Goal: Task Accomplishment & Management: Manage account settings

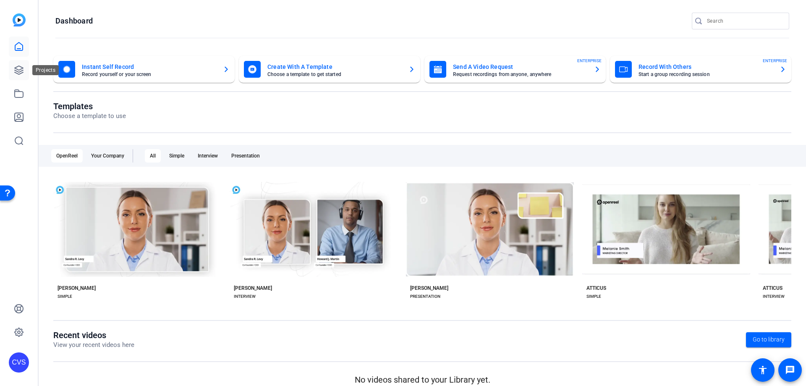
click at [14, 68] on icon at bounding box center [19, 70] width 10 height 10
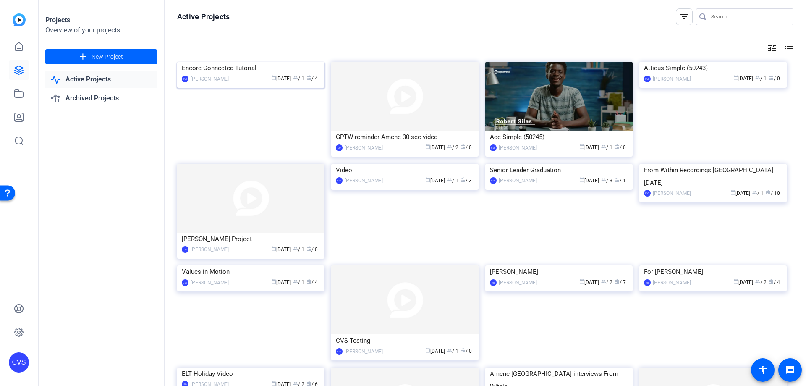
click at [246, 62] on img at bounding box center [250, 62] width 147 height 0
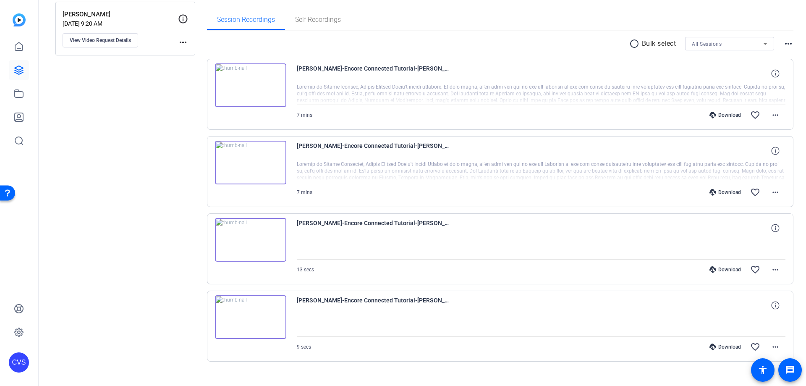
scroll to position [139, 0]
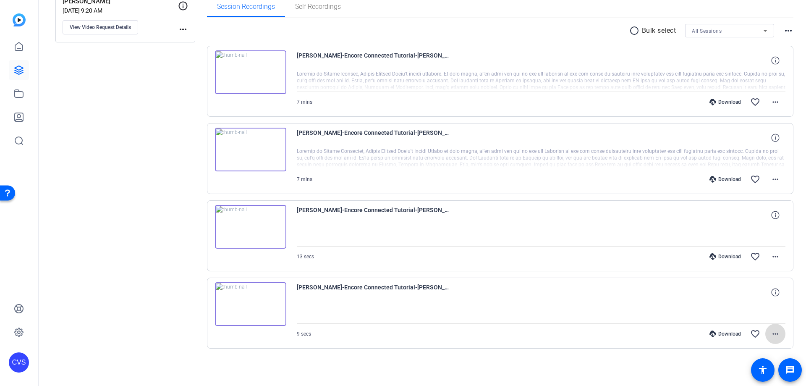
click at [778, 331] on span at bounding box center [775, 334] width 20 height 20
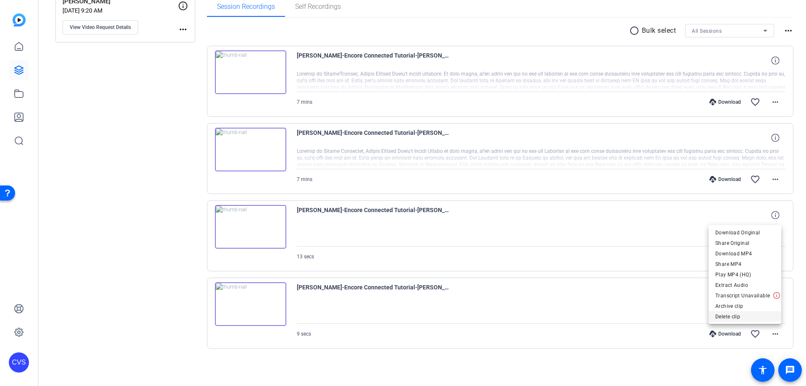
click at [737, 315] on span "Delete clip" at bounding box center [744, 316] width 59 height 10
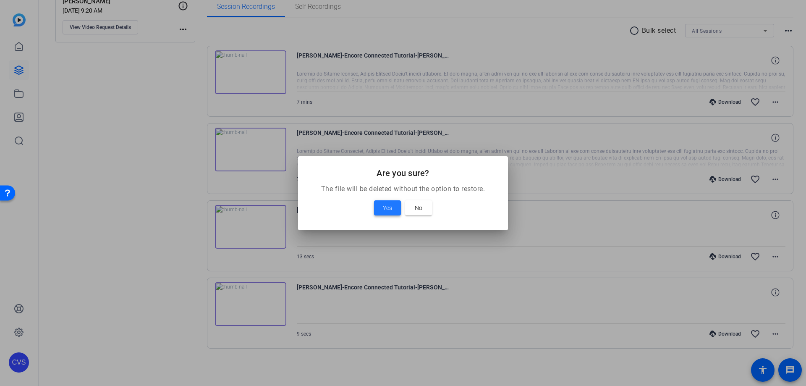
click at [390, 205] on span "Yes" at bounding box center [387, 208] width 9 height 10
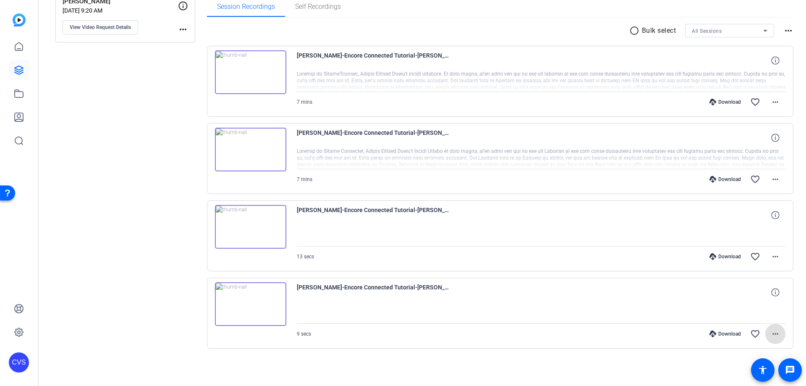
scroll to position [62, 0]
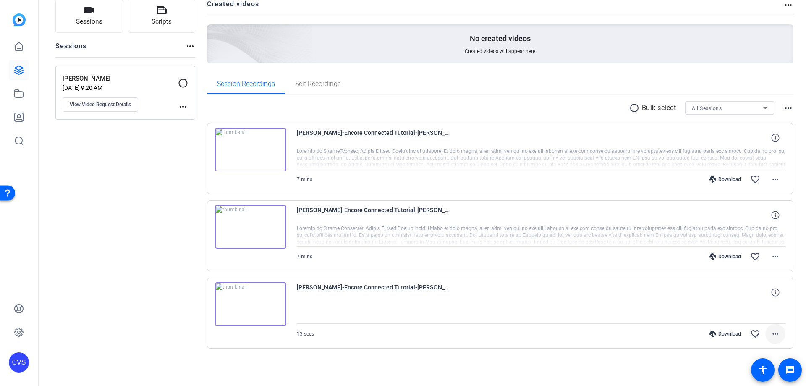
click at [775, 334] on mat-icon "more_horiz" at bounding box center [775, 334] width 10 height 10
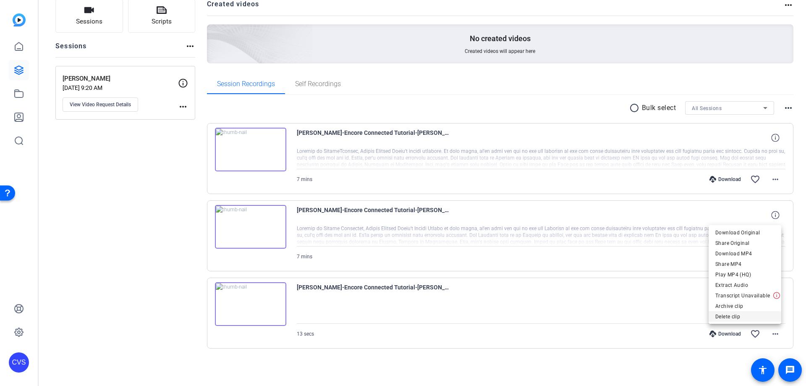
click at [745, 319] on span "Delete clip" at bounding box center [744, 316] width 59 height 10
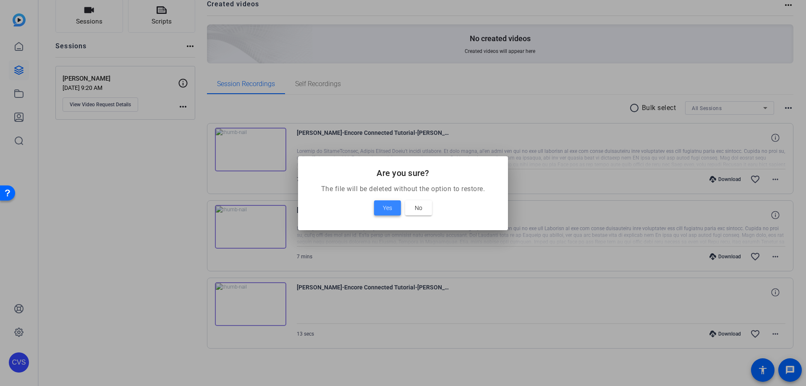
click at [378, 207] on span at bounding box center [387, 208] width 27 height 20
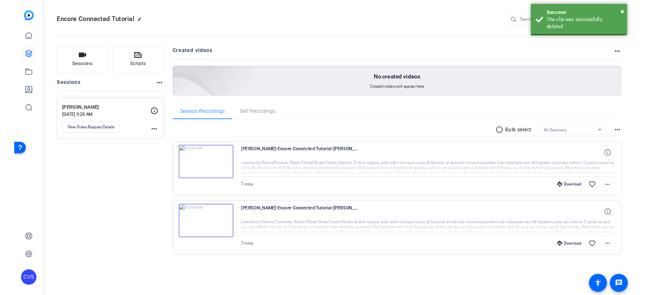
scroll to position [0, 0]
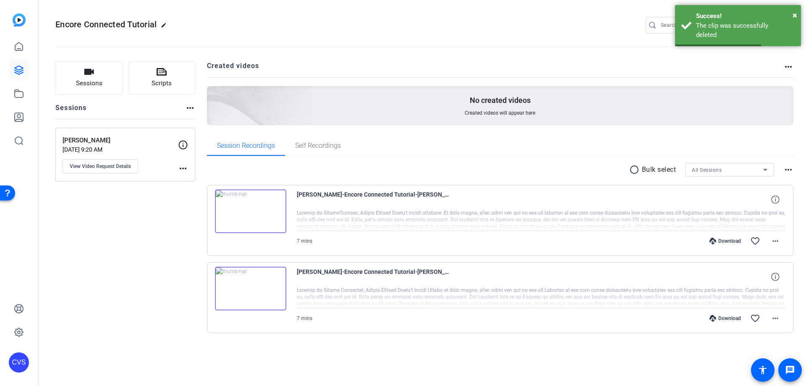
click at [170, 290] on div "Sessions Scripts Sessions more_horiz [PERSON_NAME] [DATE] 9:20 AM View Video Re…" at bounding box center [125, 210] width 140 height 299
